Goal: Find specific page/section

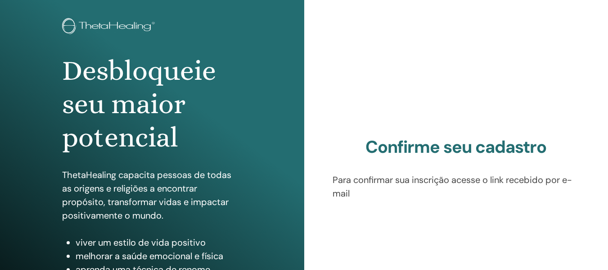
scroll to position [45, 0]
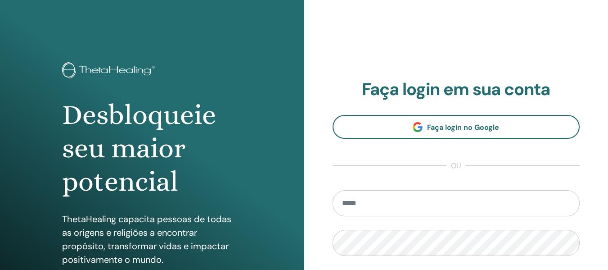
scroll to position [8, 0]
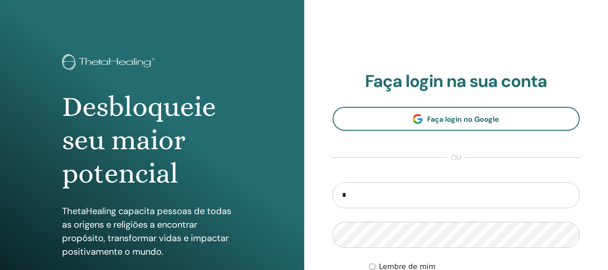
type input "**********"
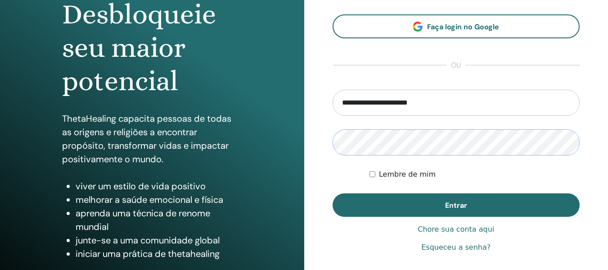
scroll to position [105, 0]
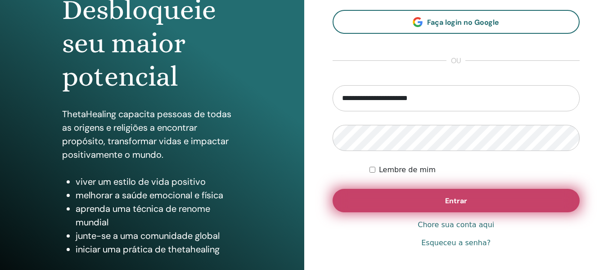
click at [465, 193] on button "Entrar" at bounding box center [457, 200] width 248 height 23
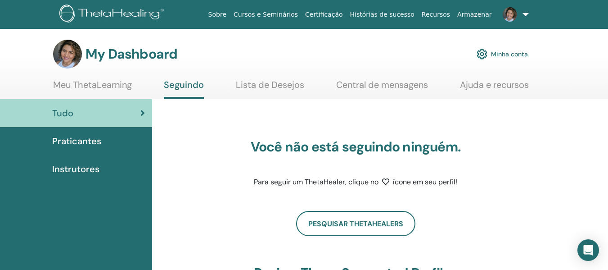
click at [86, 167] on span "Instrutores" at bounding box center [75, 169] width 47 height 14
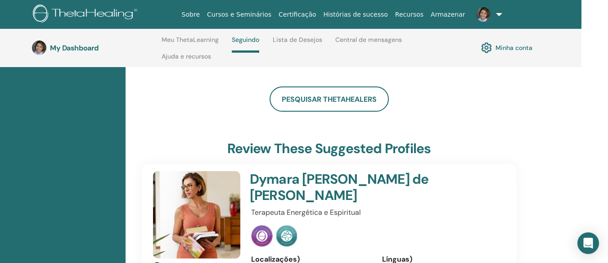
scroll to position [158, 26]
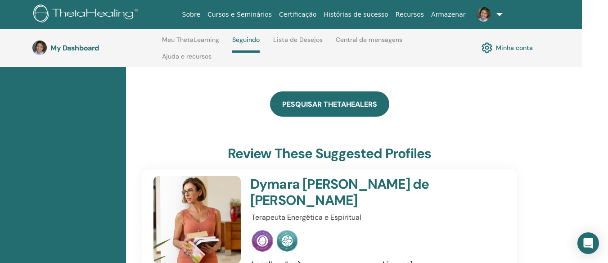
click at [327, 106] on link "Pesquisar ThetaHealers" at bounding box center [329, 103] width 119 height 25
